Goal: Information Seeking & Learning: Learn about a topic

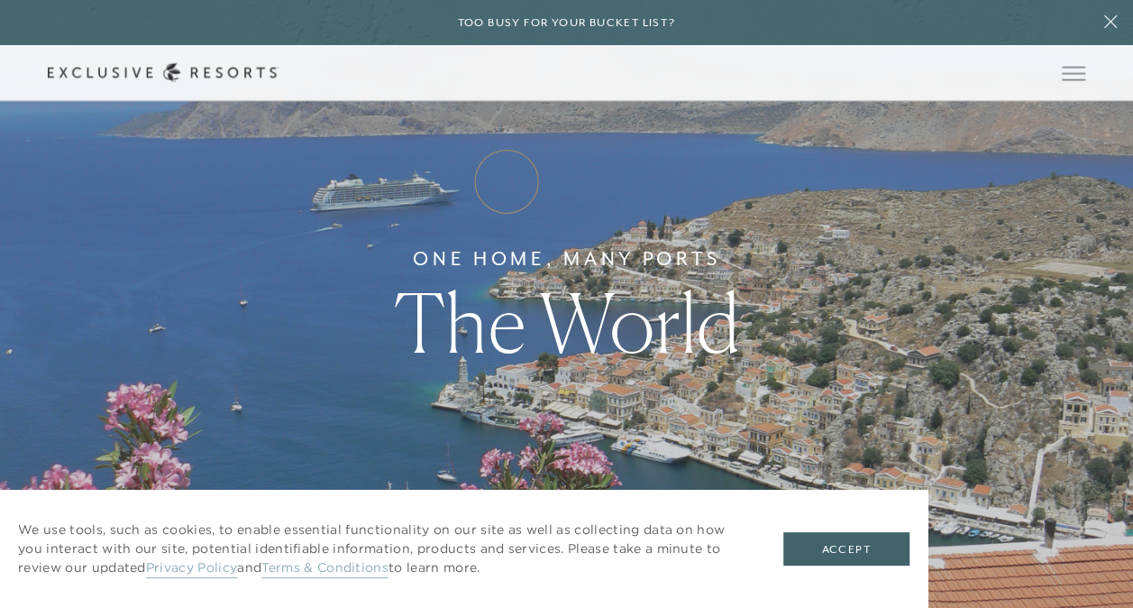
click at [0, 0] on link "How it works" at bounding box center [0, 0] width 0 height 0
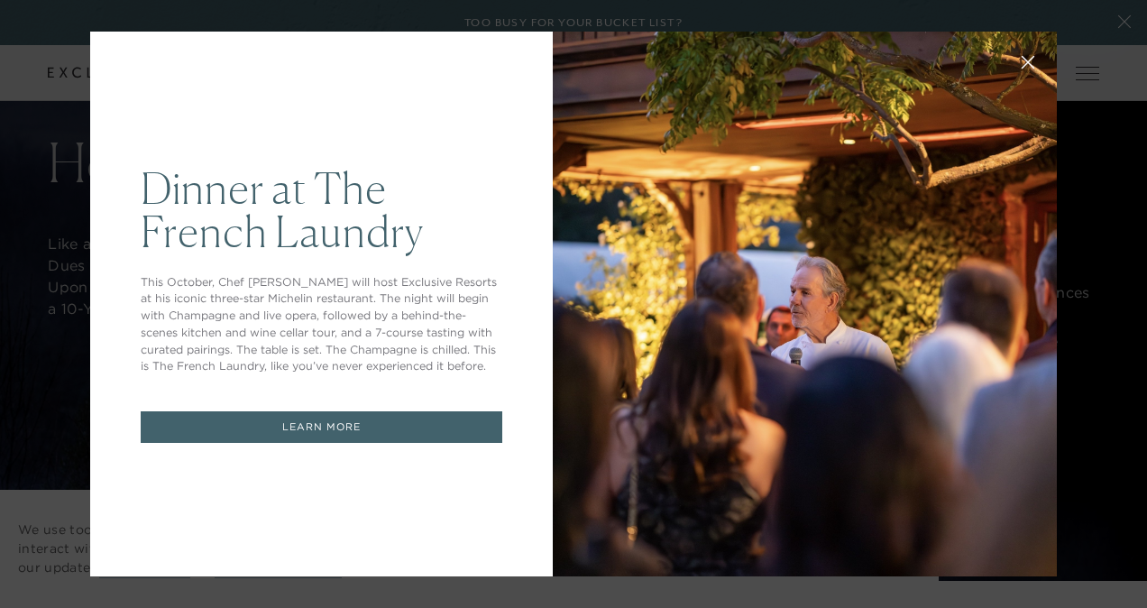
click at [1079, 99] on div "Dinner at The [GEOGRAPHIC_DATA] This October, Chef [PERSON_NAME] will host Excl…" at bounding box center [573, 304] width 1147 height 608
click at [1102, 395] on div "Dinner at The [GEOGRAPHIC_DATA] This October, Chef [PERSON_NAME] will host Excl…" at bounding box center [573, 304] width 1147 height 608
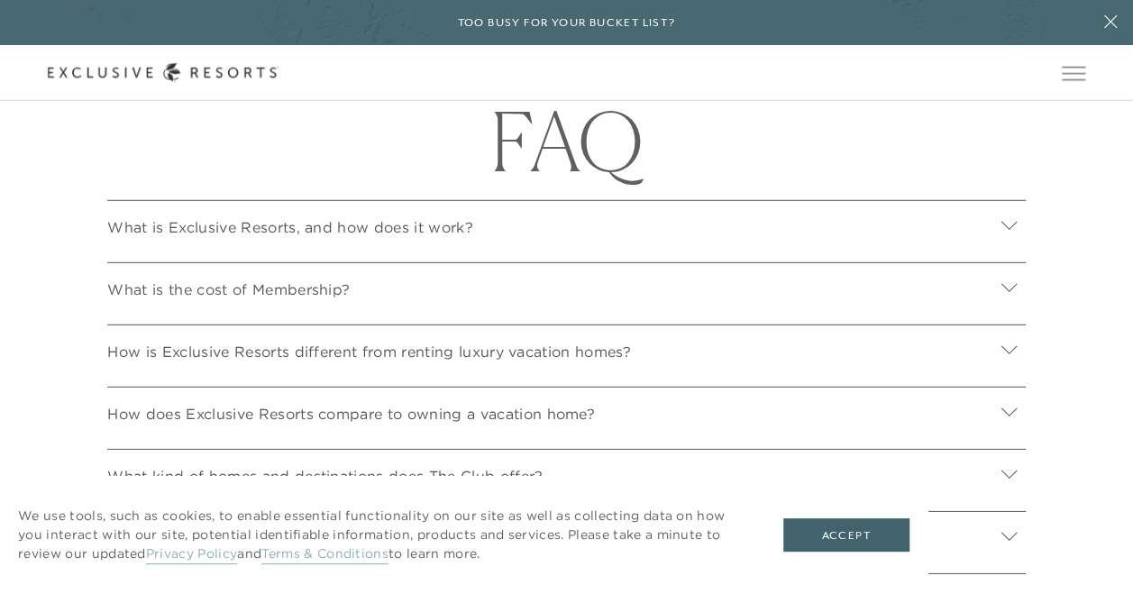
scroll to position [6008, 0]
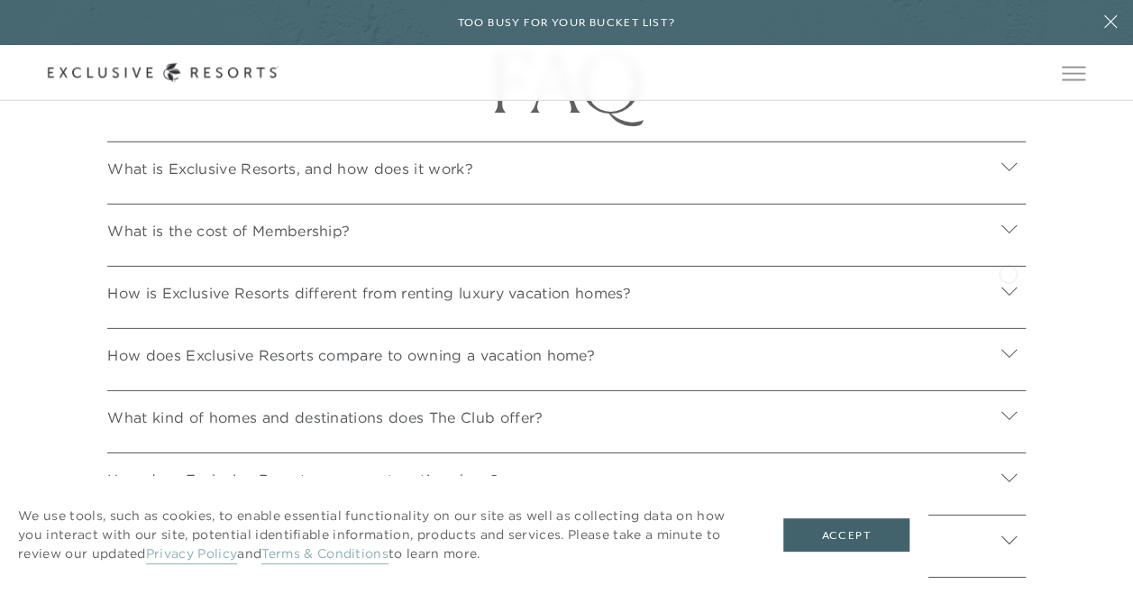
click at [1008, 237] on icon at bounding box center [1009, 228] width 17 height 17
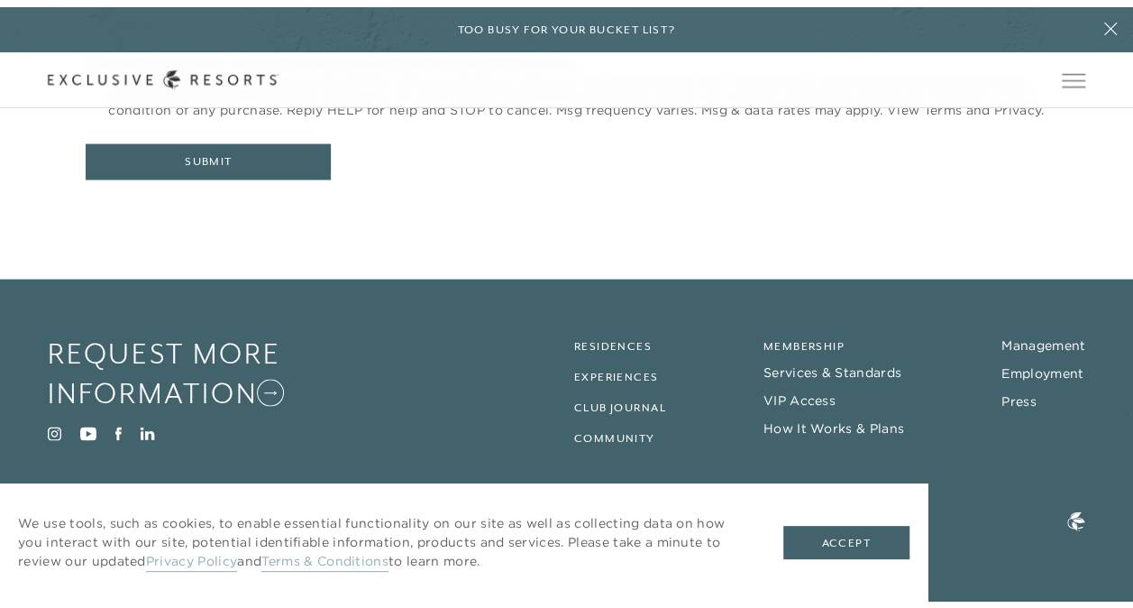
scroll to position [0, 0]
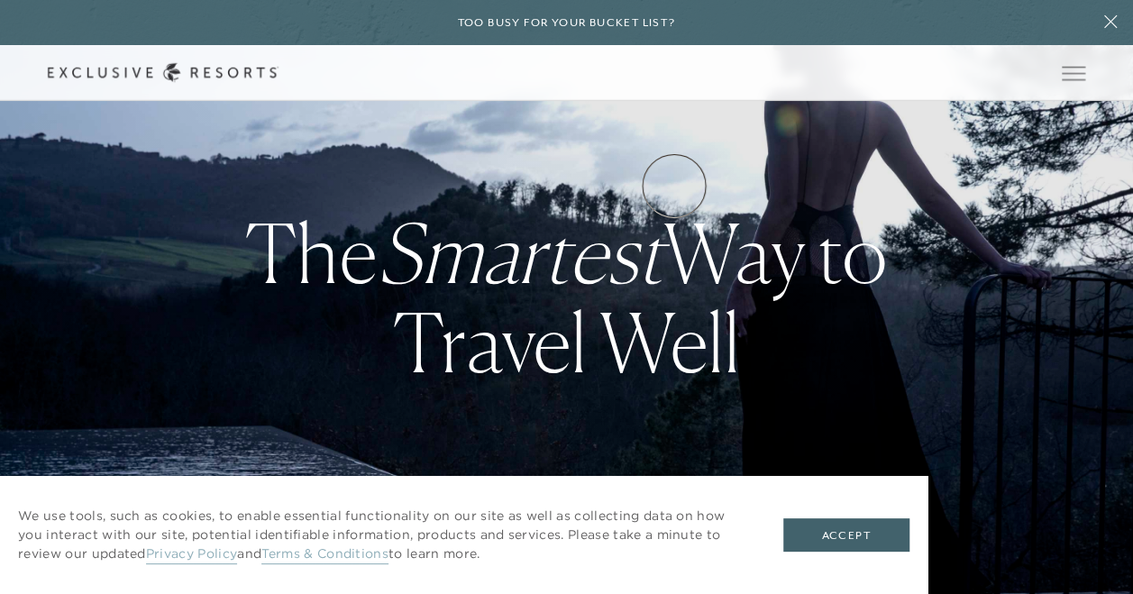
click at [0, 0] on link "Experience Collection" at bounding box center [0, 0] width 0 height 0
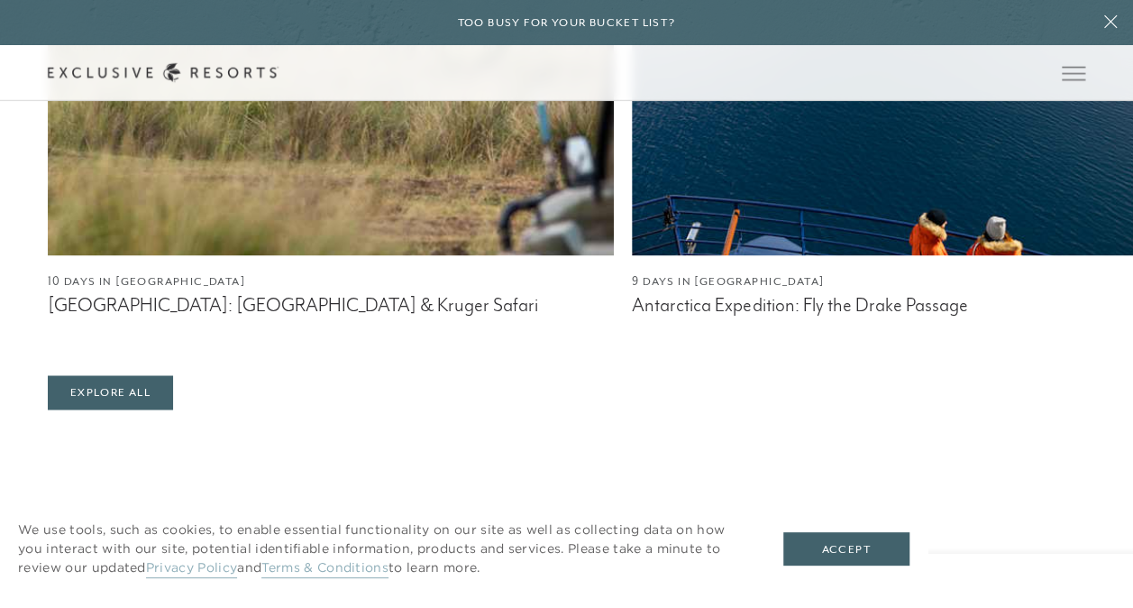
scroll to position [1375, 0]
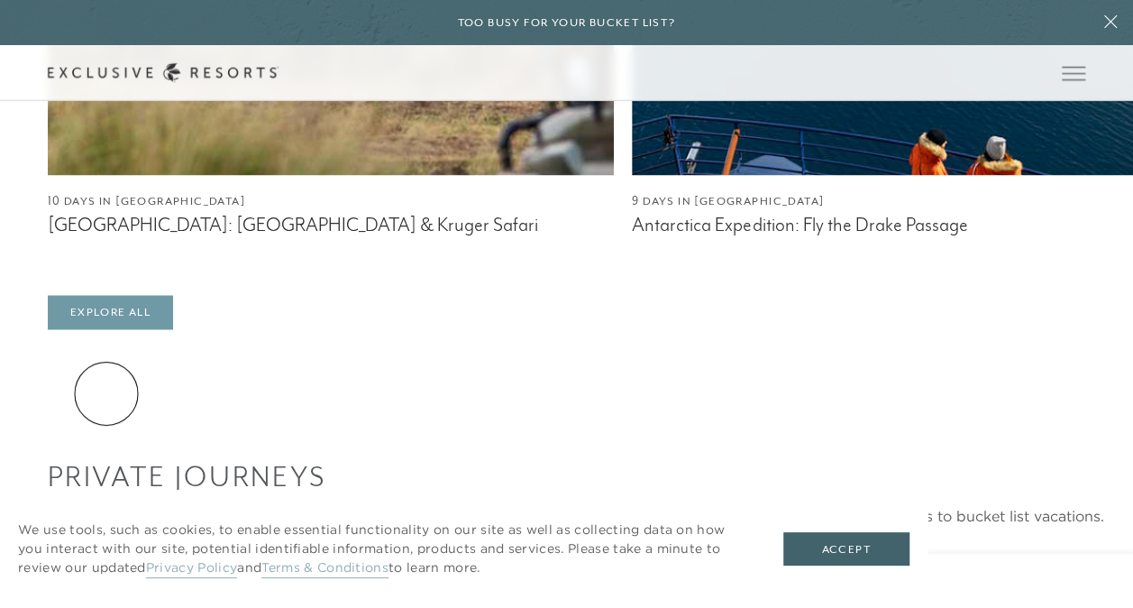
click at [106, 329] on link "Explore All" at bounding box center [110, 312] width 125 height 34
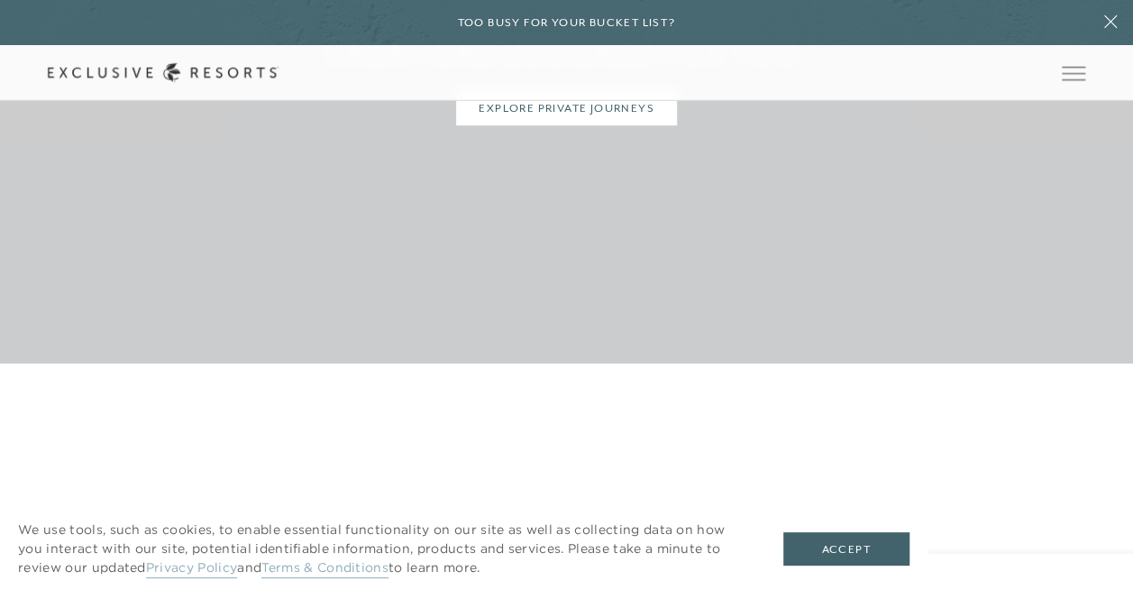
scroll to position [3757, 0]
